Goal: Book appointment/travel/reservation

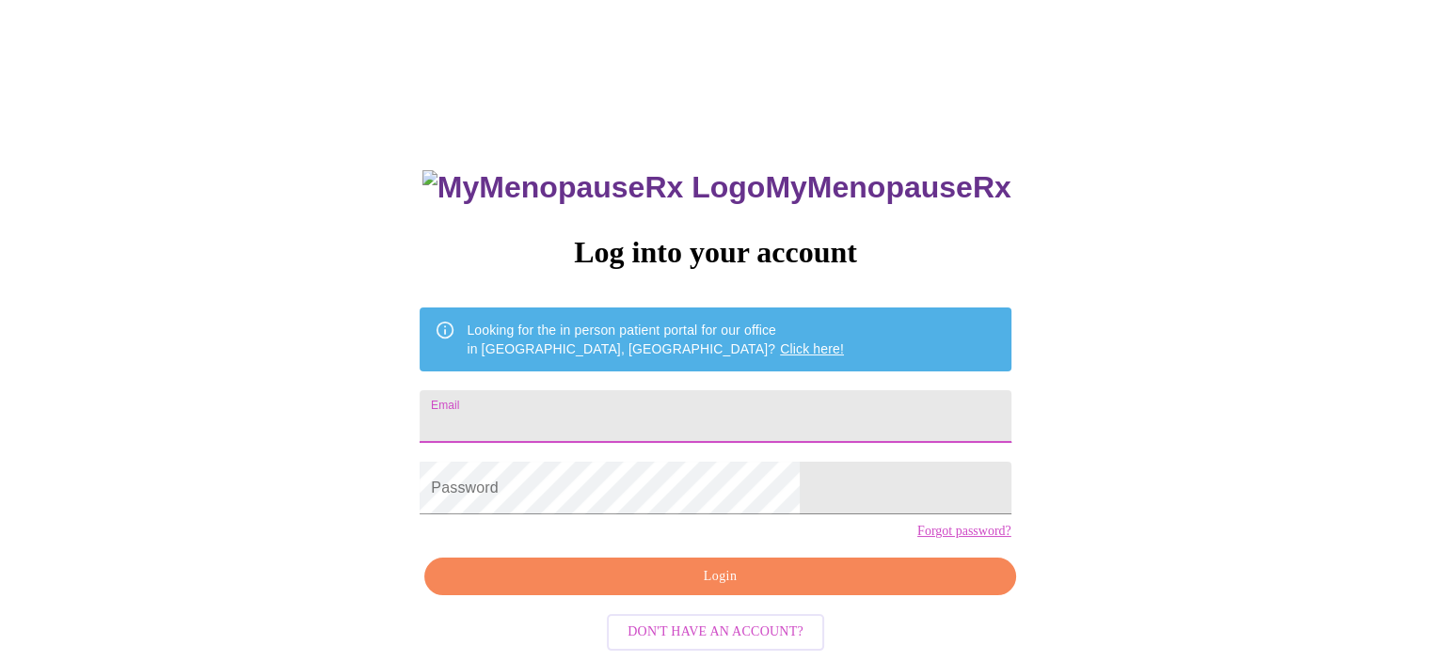
click at [768, 413] on input "Email" at bounding box center [714, 416] width 591 height 53
type input "[EMAIL_ADDRESS][DOMAIN_NAME]"
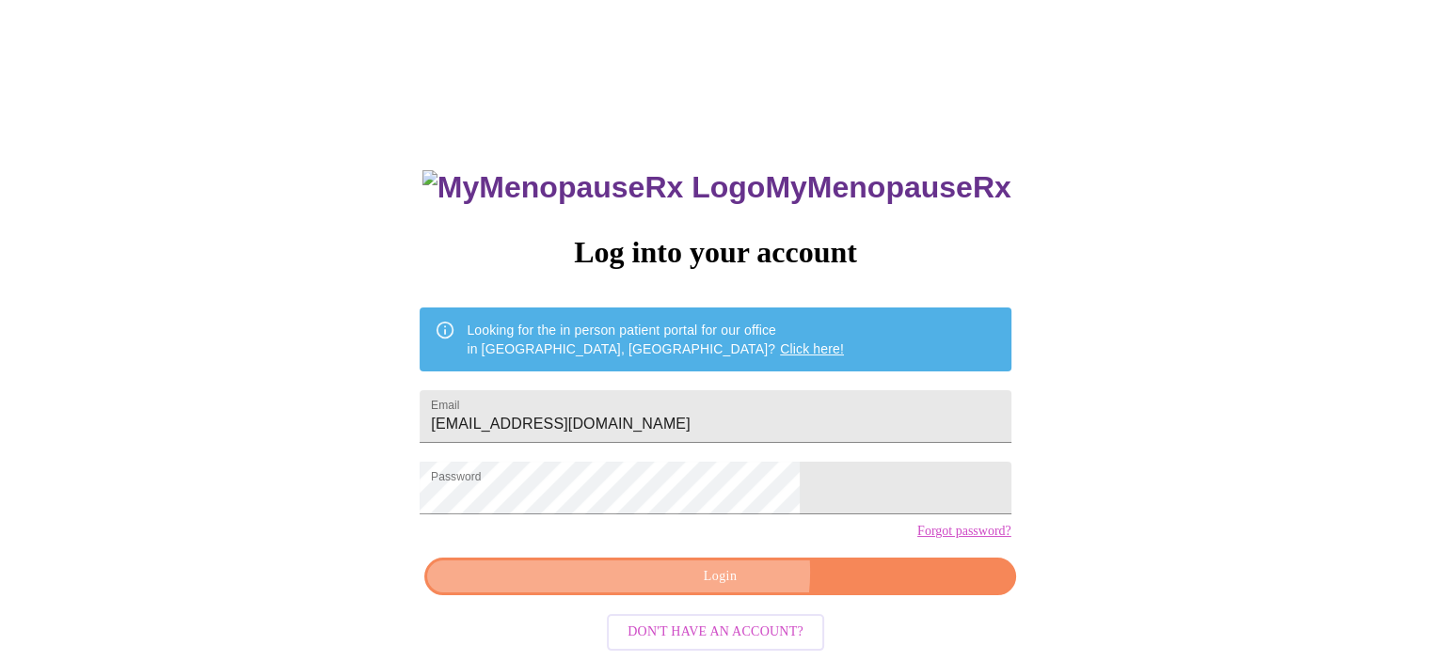
click at [722, 589] on span "Login" at bounding box center [719, 577] width 547 height 24
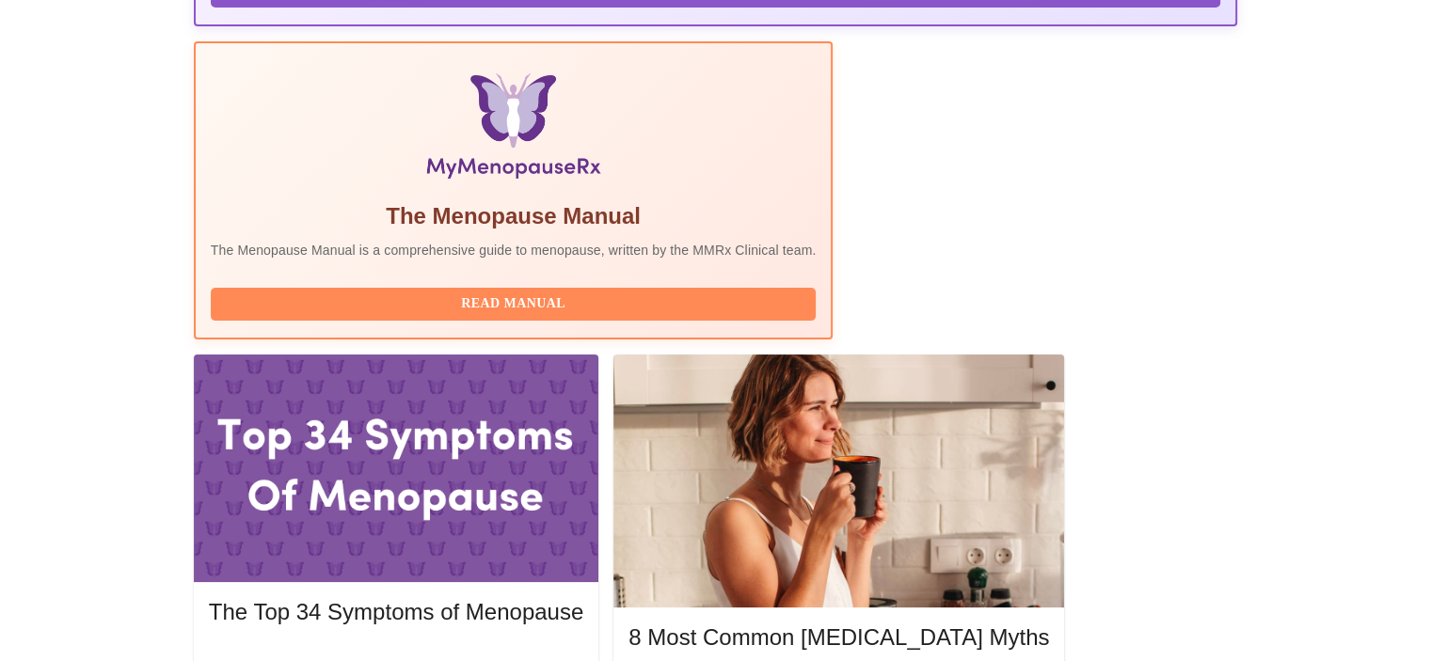
scroll to position [562, 0]
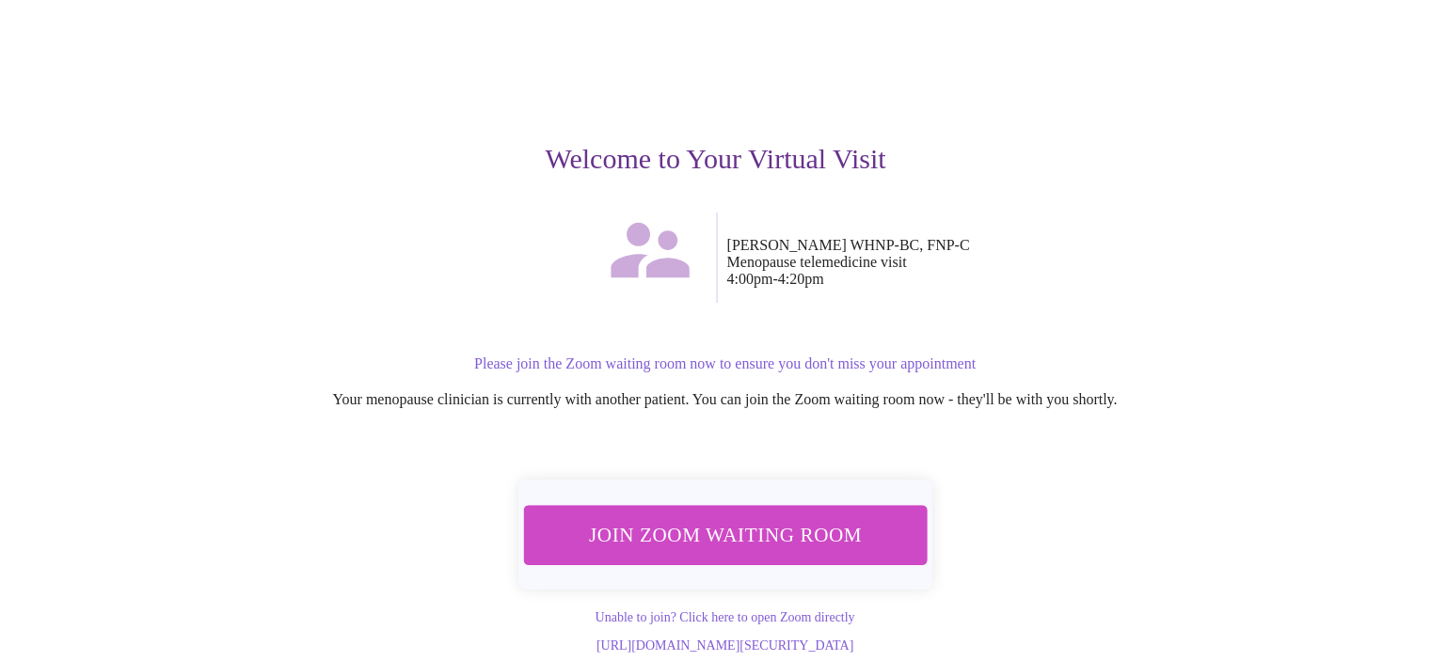
scroll to position [124, 0]
click at [734, 517] on span "Join Zoom Waiting Room" at bounding box center [724, 534] width 354 height 35
